Goal: Task Accomplishment & Management: Use online tool/utility

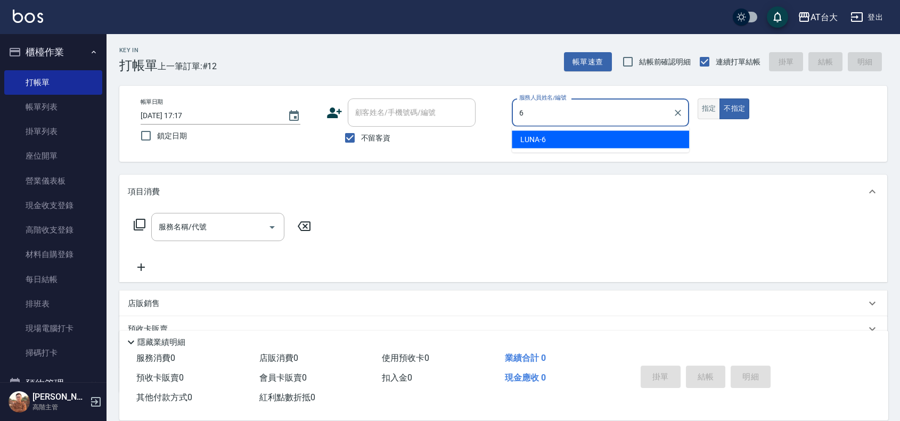
type input "LUNA-6"
type button "false"
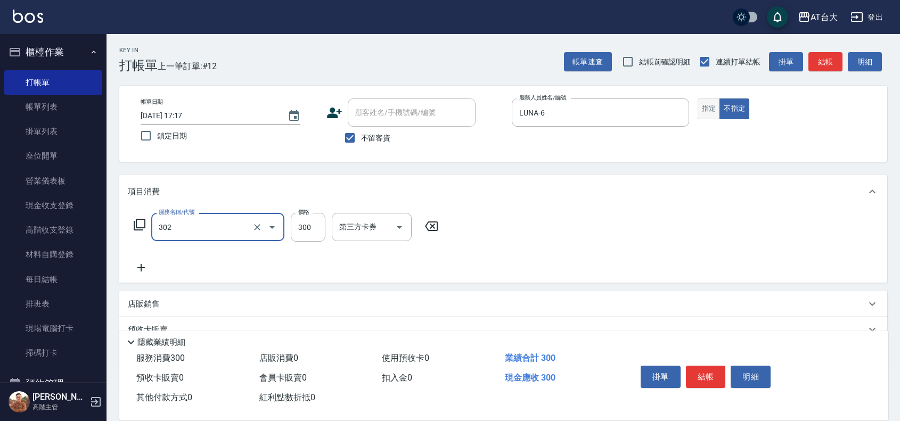
type input "剪髮(302)"
type input "450"
click at [700, 382] on button "結帳" at bounding box center [706, 377] width 40 height 22
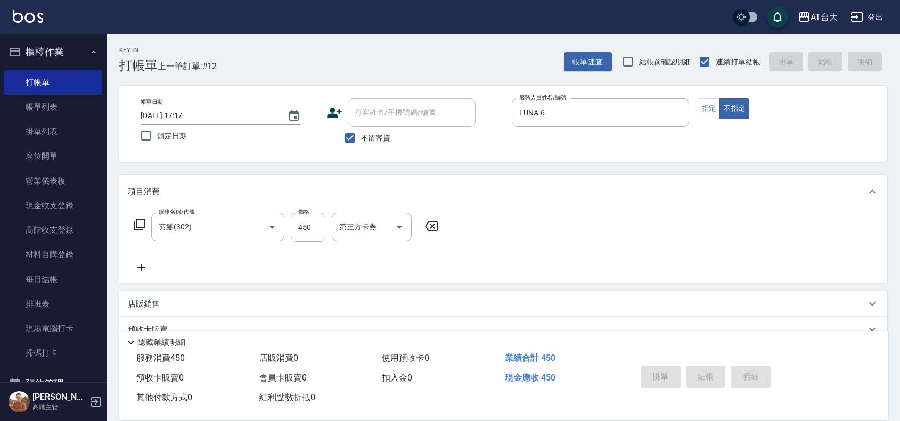
type input "[DATE] 17:55"
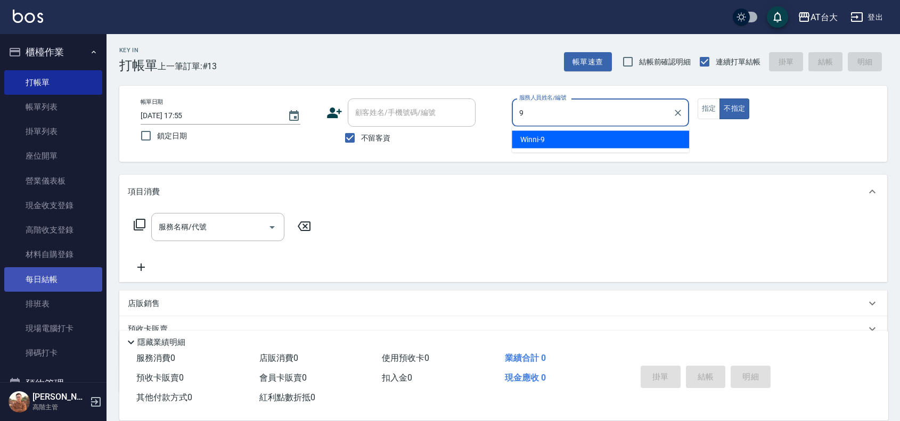
type input "Winni-9"
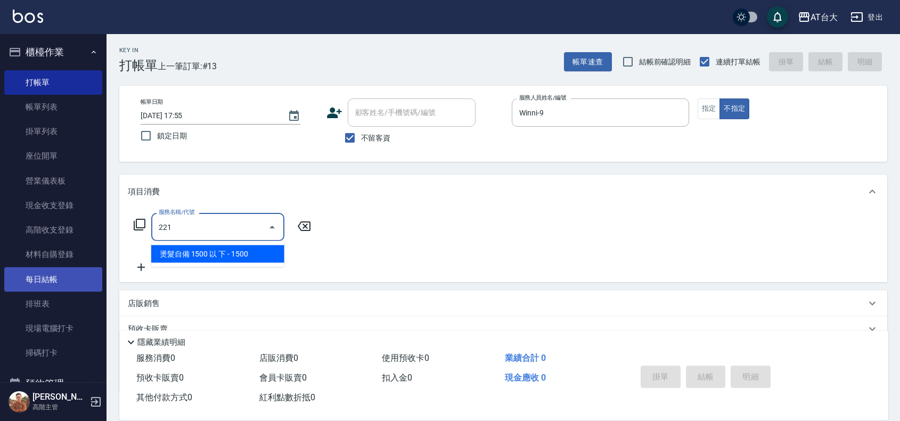
type input "燙髮自備 1500 以 下(221)"
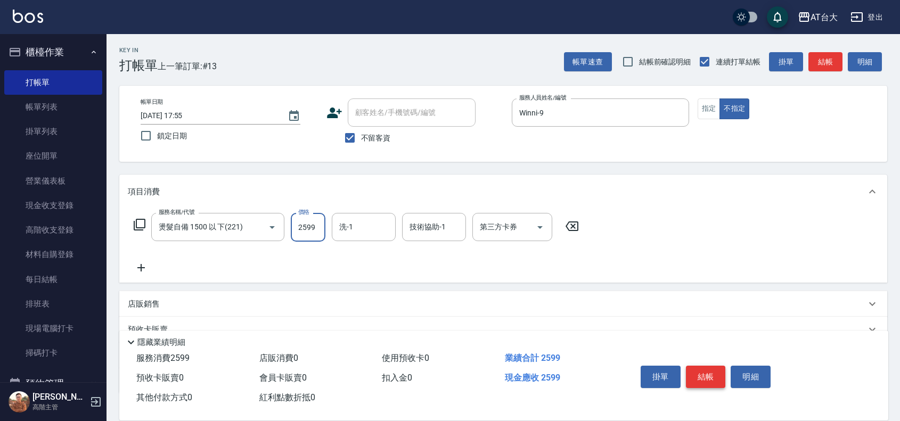
type input "2599"
click at [719, 373] on button "結帳" at bounding box center [706, 377] width 40 height 22
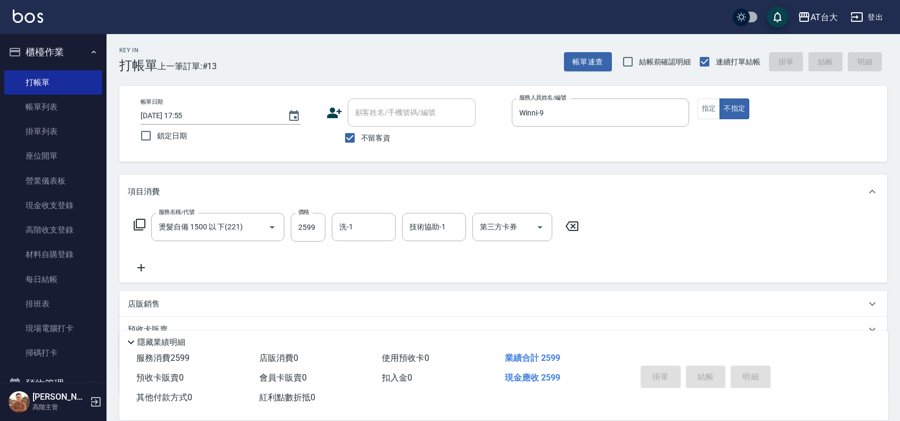
type input "[DATE] 18:11"
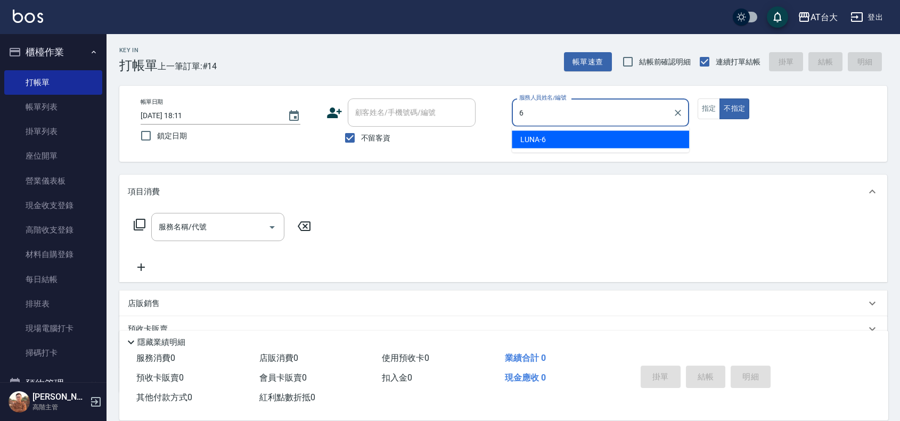
type input "LUNA-6"
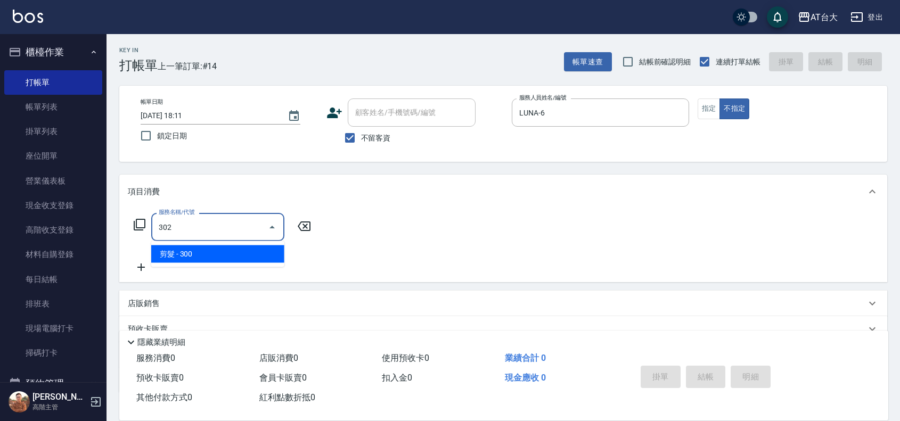
type input "剪髮(302)"
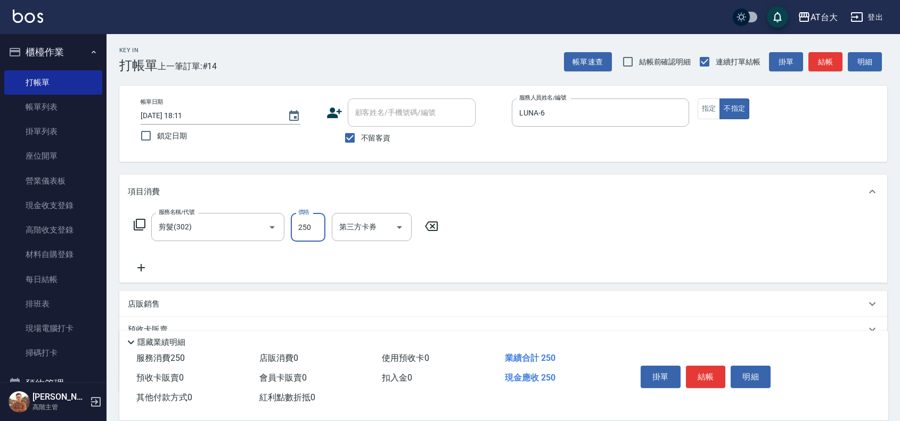
type input "250"
click at [717, 372] on button "結帳" at bounding box center [706, 377] width 40 height 22
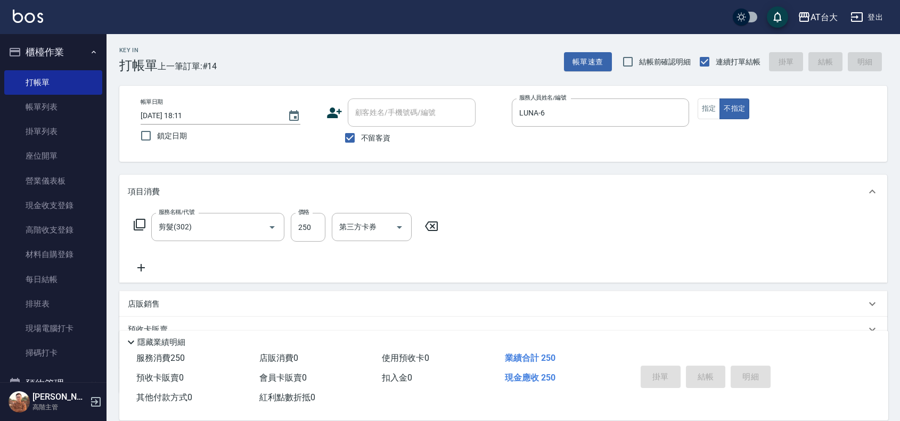
type input "[DATE] 18:20"
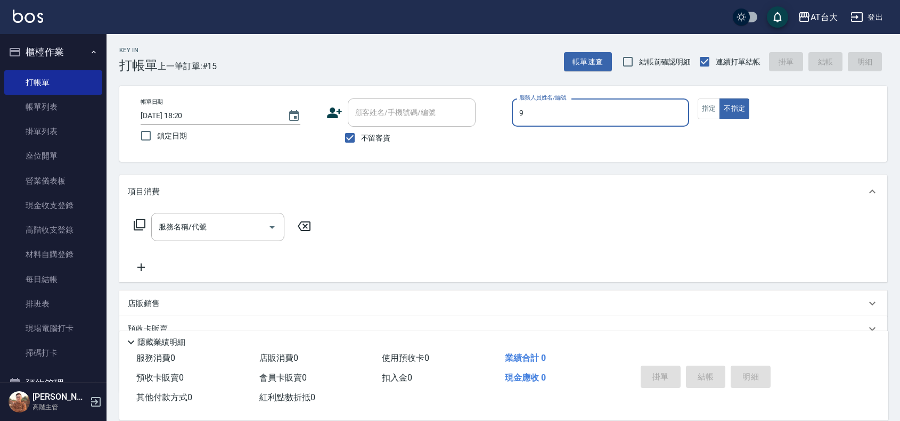
type input "Winni-9"
click at [198, 227] on div "服務名稱/代號 服務名稱/代號" at bounding box center [217, 227] width 133 height 28
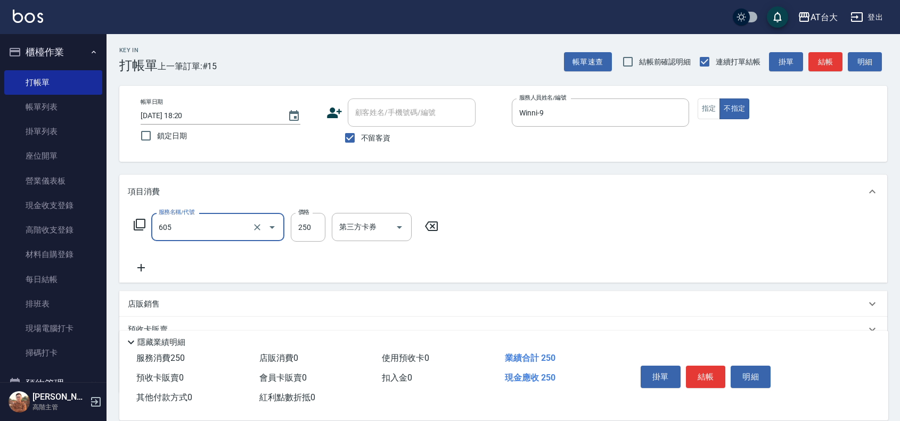
type input "洗髮 (女)(605)"
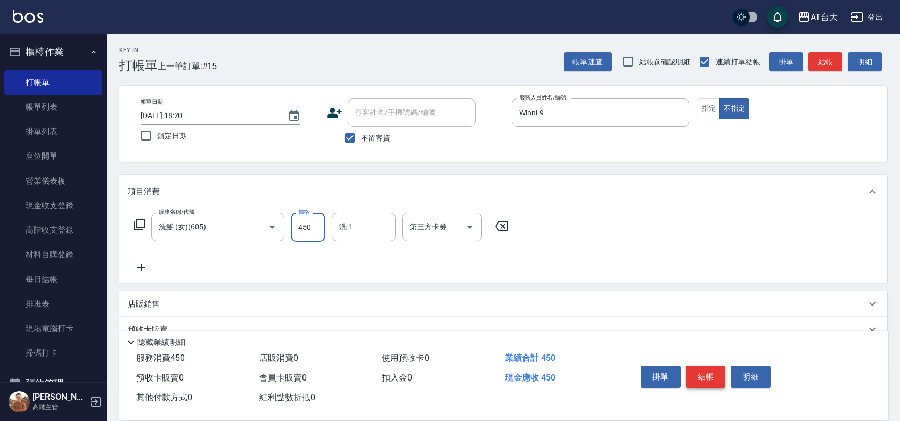
type input "450"
click at [714, 375] on button "結帳" at bounding box center [706, 377] width 40 height 22
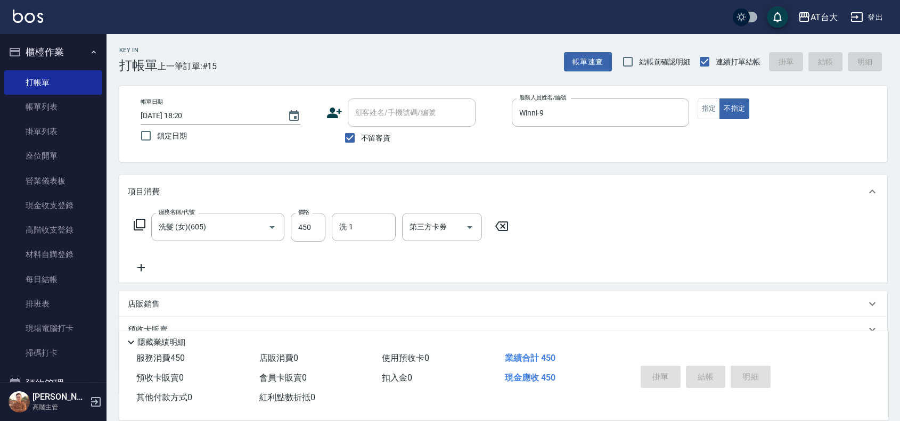
type input "[DATE] 18:47"
drag, startPoint x: 0, startPoint y: 333, endPoint x: 225, endPoint y: 284, distance: 230.6
drag, startPoint x: 225, startPoint y: 284, endPoint x: 600, endPoint y: 248, distance: 376.1
click at [600, 248] on div "服務名稱/代號 服務名稱/代號" at bounding box center [503, 245] width 768 height 73
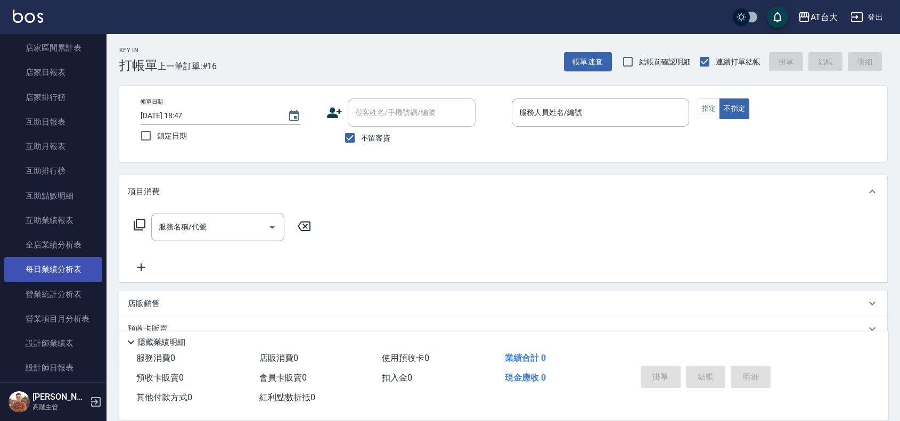
scroll to position [466, 0]
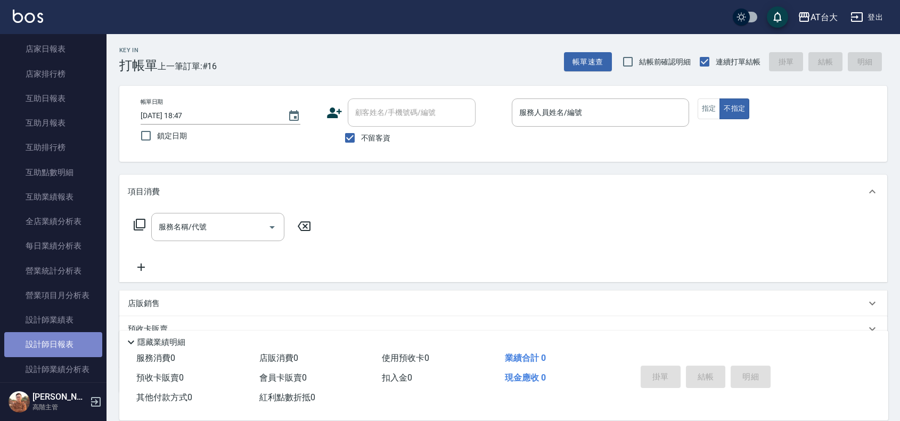
click at [80, 339] on link "設計師日報表" at bounding box center [53, 344] width 98 height 24
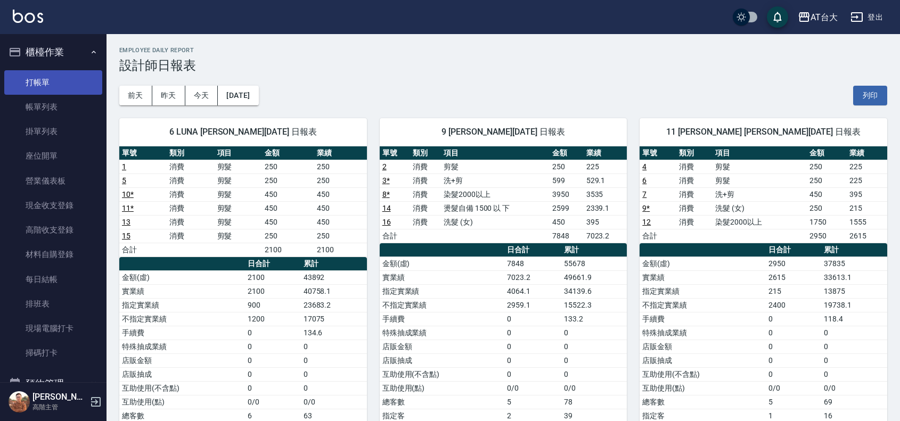
click at [44, 78] on link "打帳單" at bounding box center [53, 82] width 98 height 24
